Goal: Transaction & Acquisition: Purchase product/service

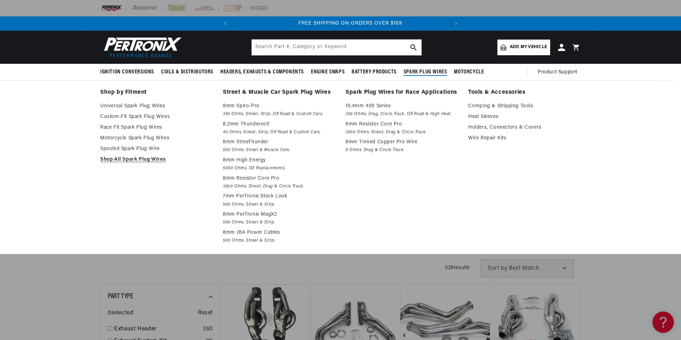
scroll to position [0, 216]
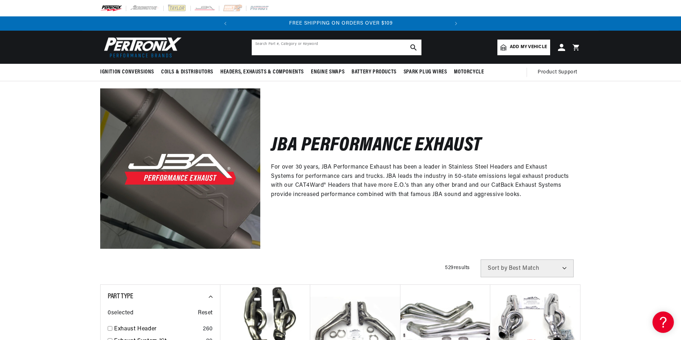
click at [371, 52] on input "text" at bounding box center [337, 48] width 170 height 16
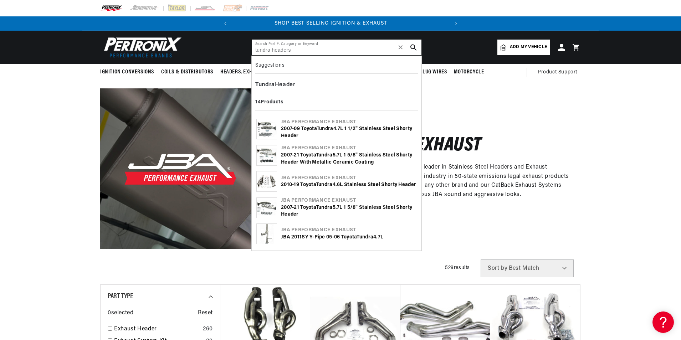
scroll to position [0, 0]
type input "tundra headers"
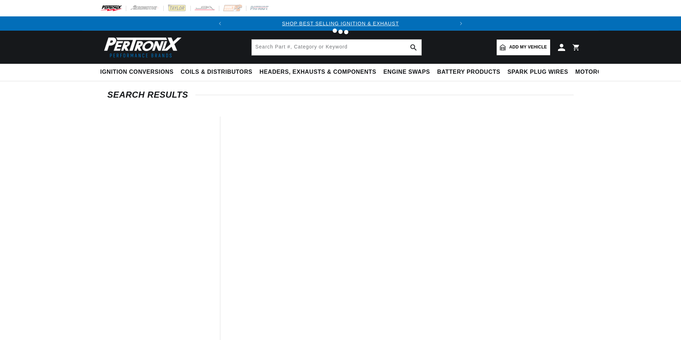
type input "tundra headers"
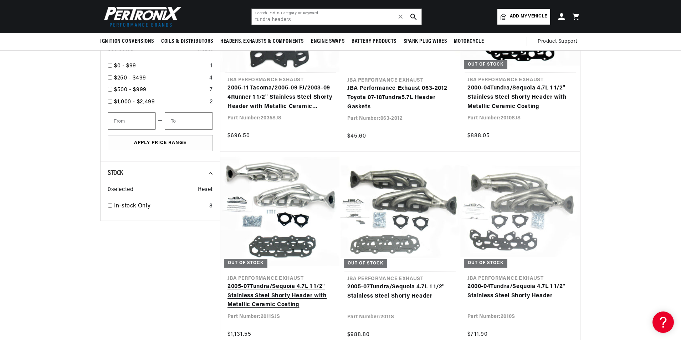
scroll to position [571, 0]
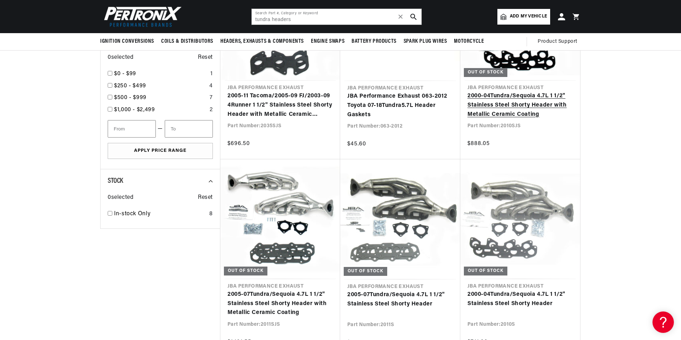
click at [507, 103] on link "2000-04 Tundra /Sequoia 4.7L 1 1/2" Stainless Steel Shorty Header with Metallic…" at bounding box center [521, 105] width 106 height 27
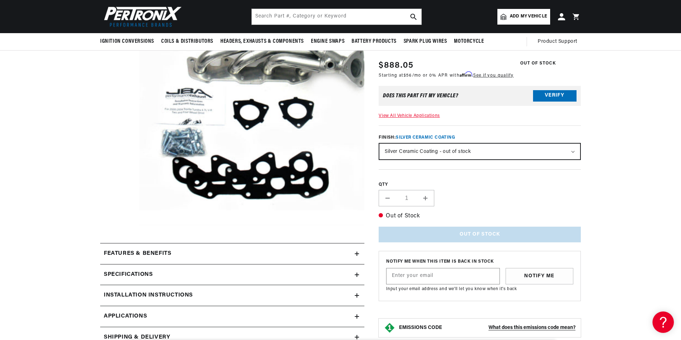
scroll to position [0, 216]
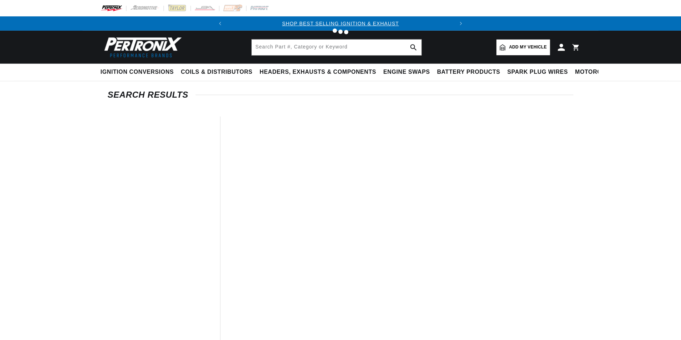
scroll to position [23, 0]
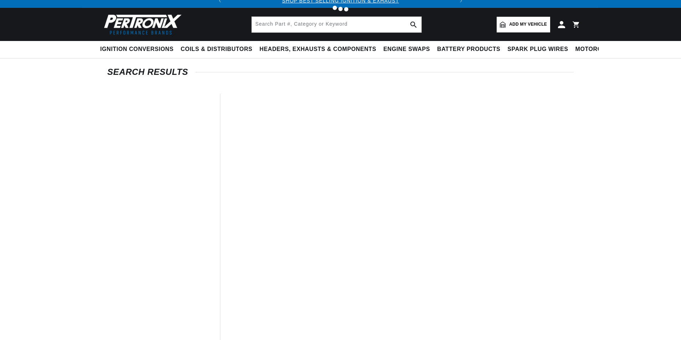
type input "tundra headers"
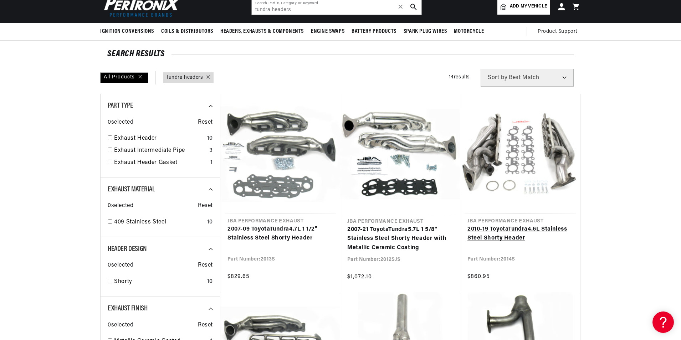
scroll to position [235, 0]
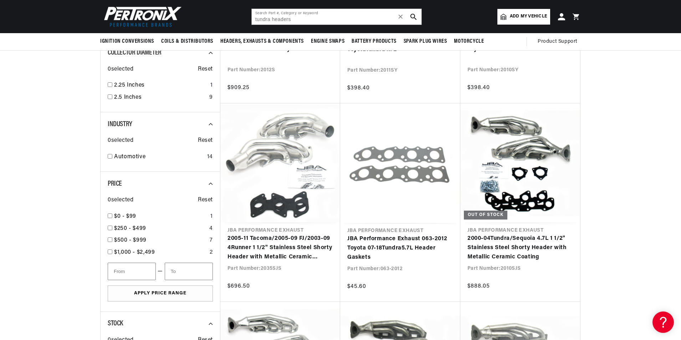
scroll to position [0, 216]
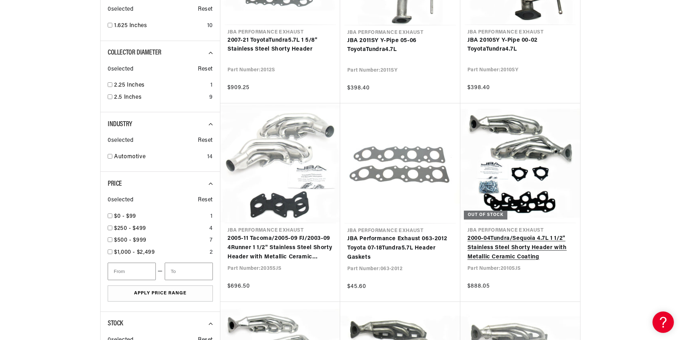
click at [515, 242] on link "2000-04 Tundra /Sequoia 4.7L 1 1/2" Stainless Steel Shorty Header with Metallic…" at bounding box center [521, 247] width 106 height 27
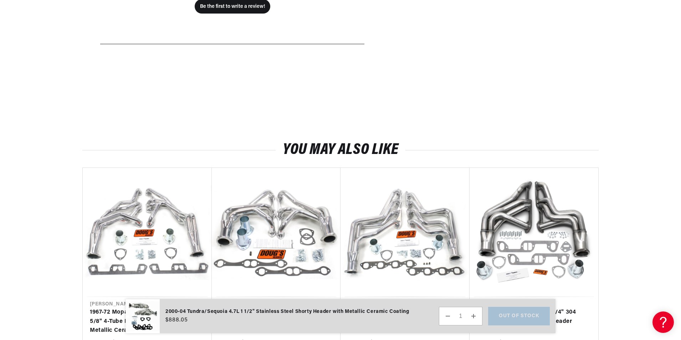
drag, startPoint x: 461, startPoint y: 230, endPoint x: 565, endPoint y: 97, distance: 169.0
